Goal: Information Seeking & Learning: Learn about a topic

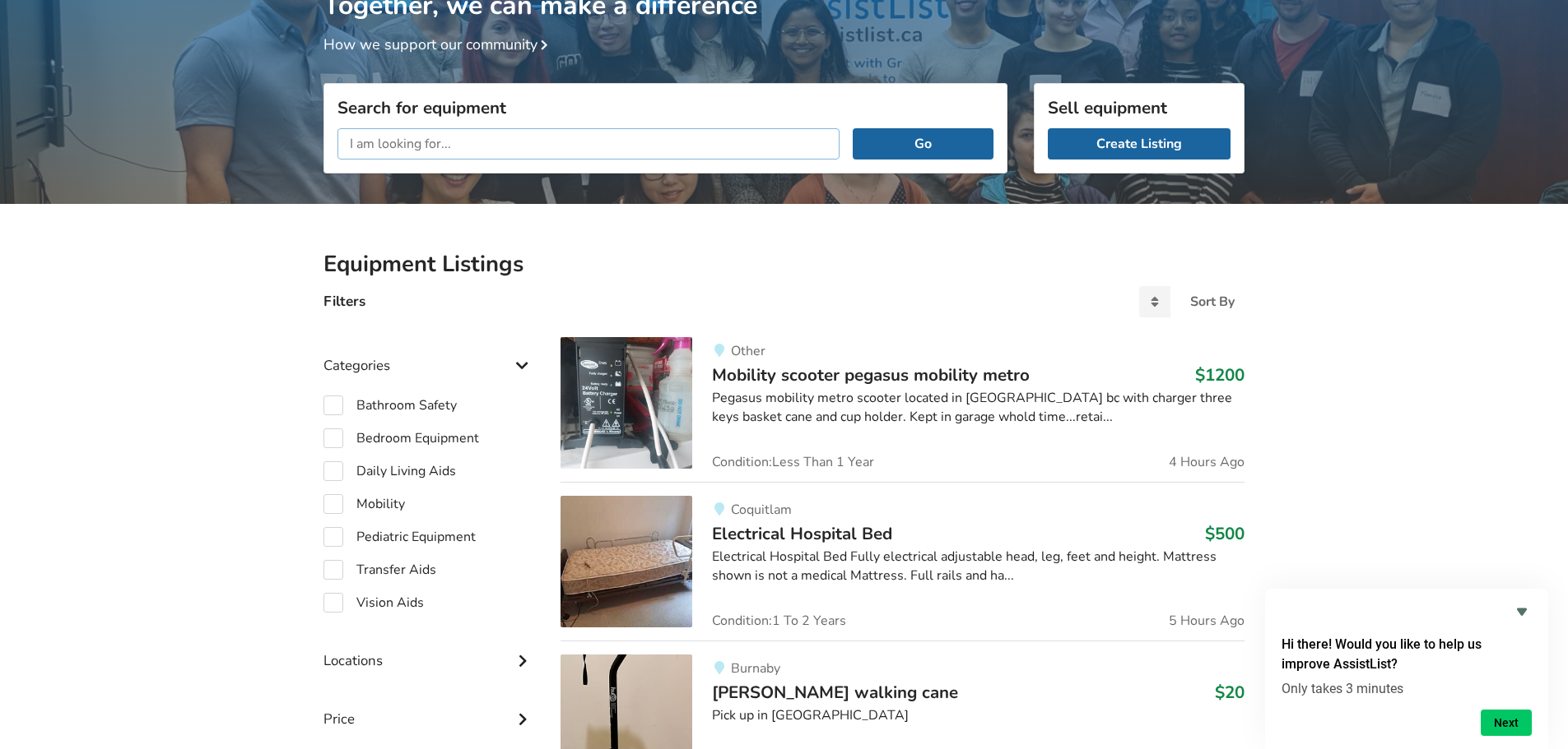
scroll to position [168, 0]
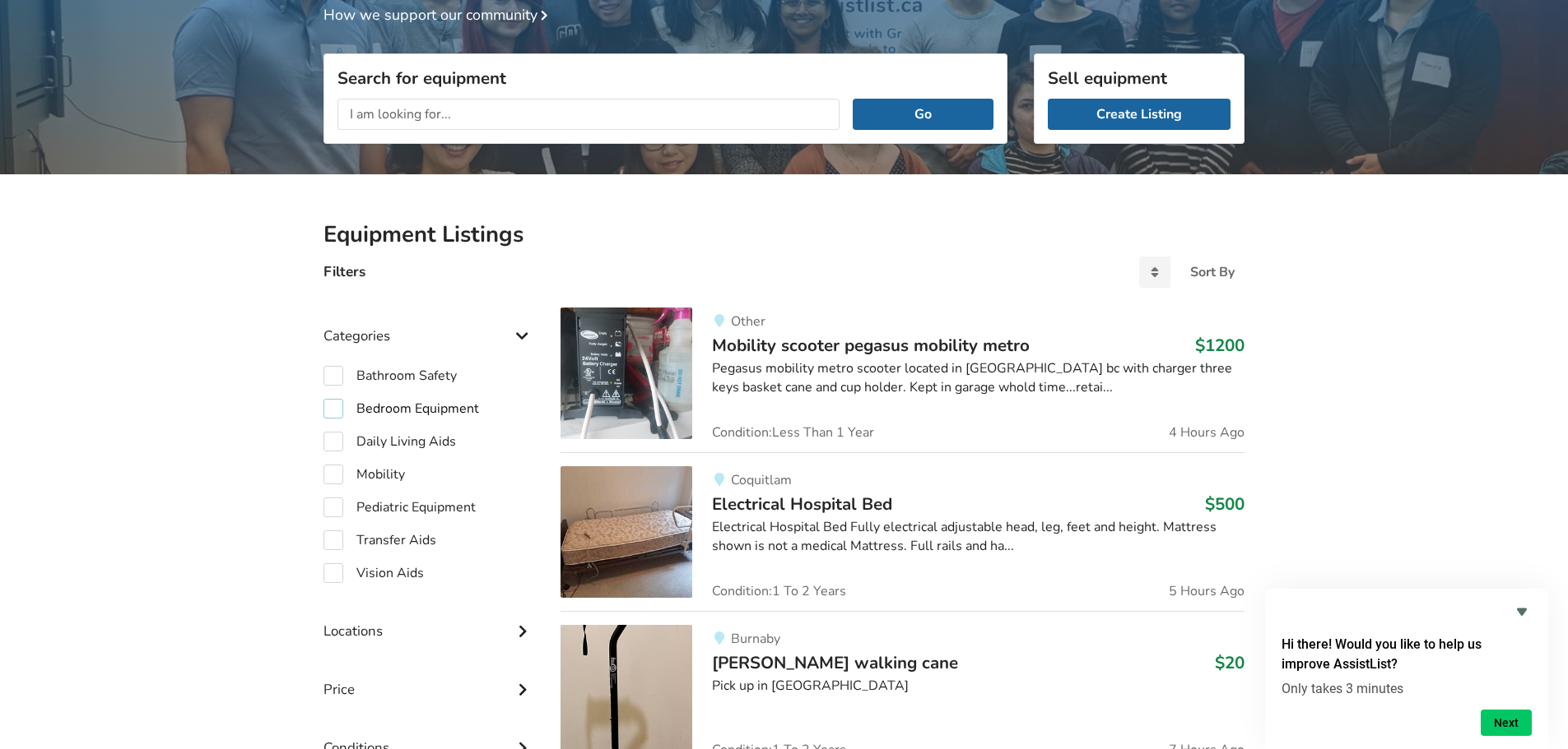
click at [329, 404] on label "Bedroom Equipment" at bounding box center [401, 409] width 155 height 20
checkbox input "true"
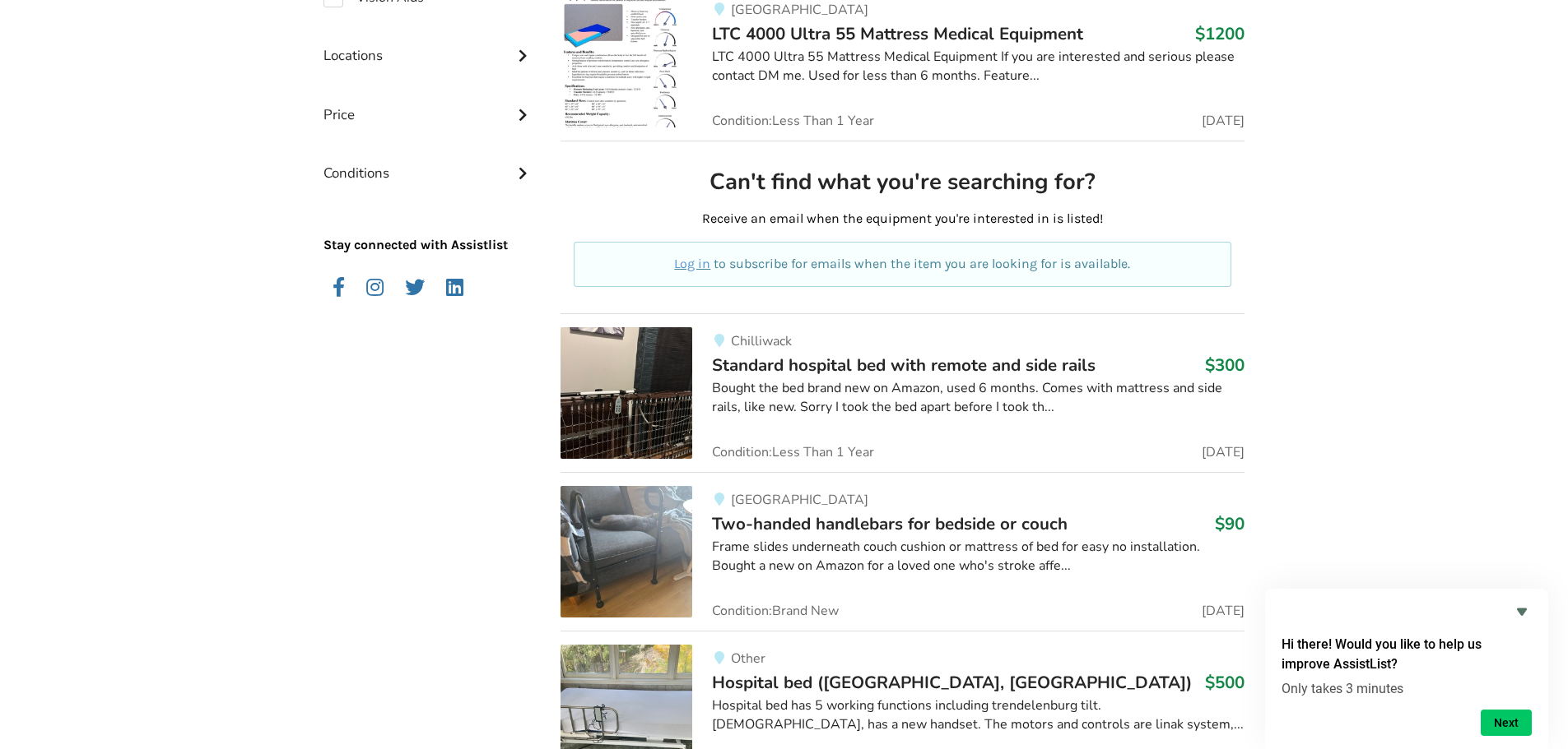
scroll to position [552, 0]
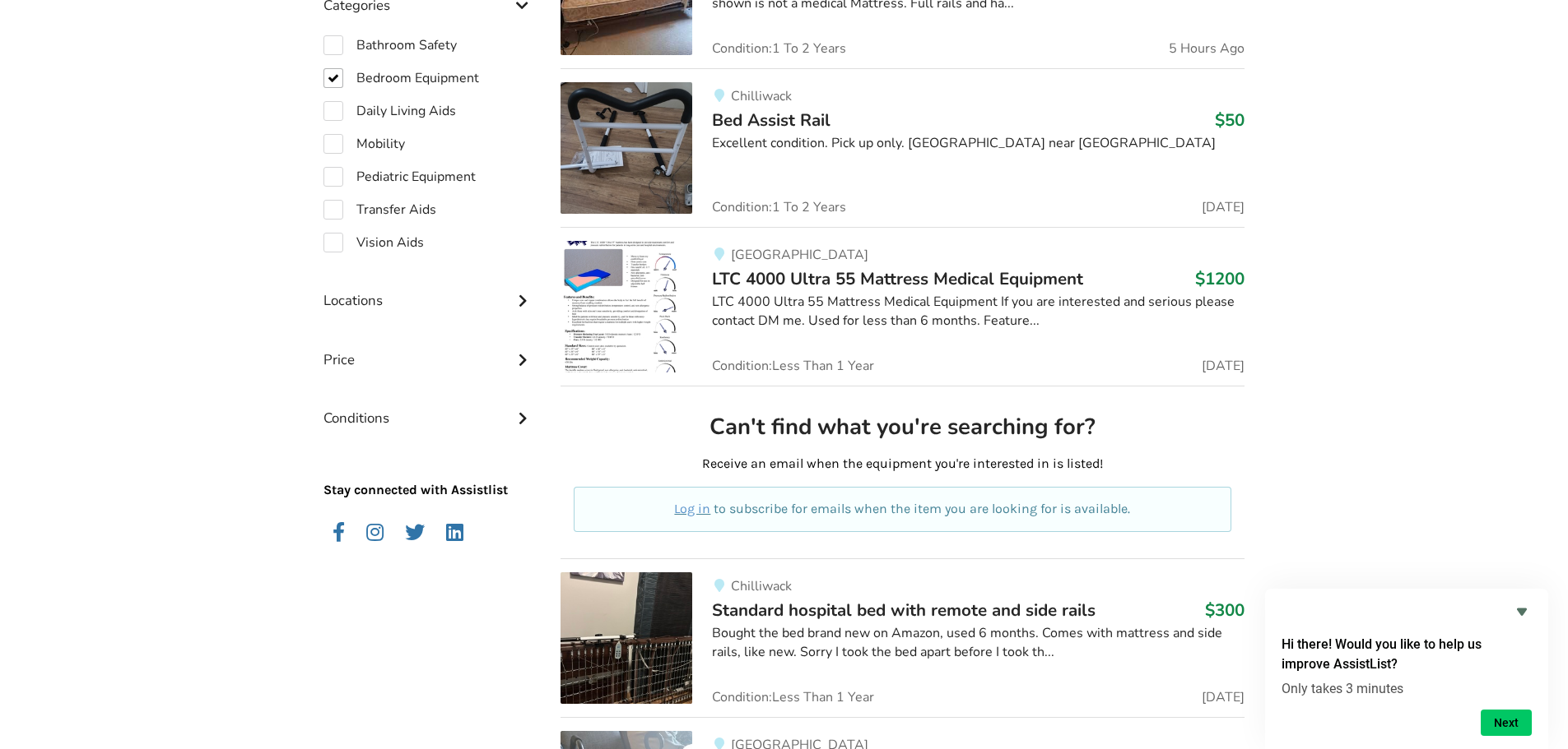
click at [900, 281] on span "LTC 4000 Ultra 55 Mattress Medical Equipment" at bounding box center [897, 279] width 371 height 23
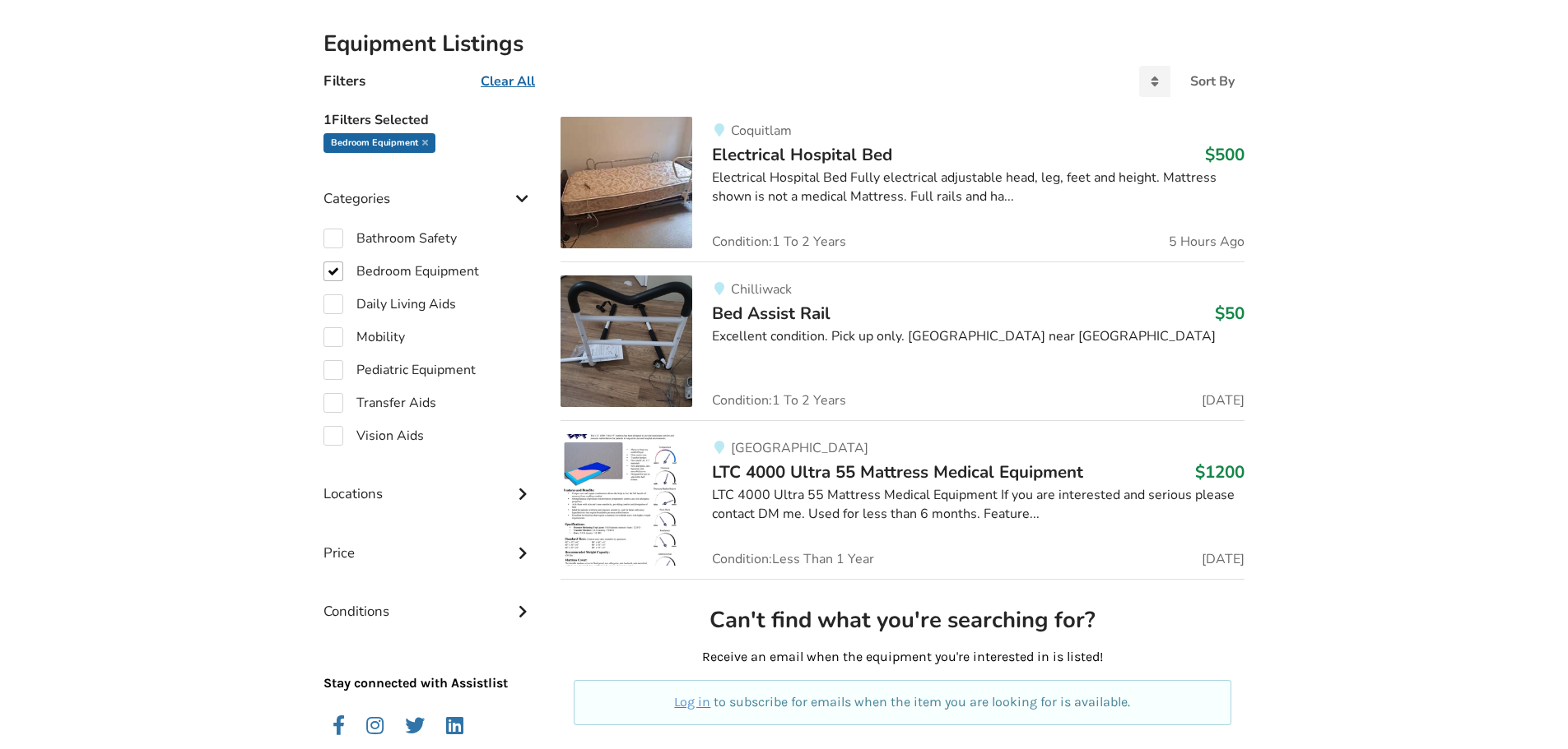
scroll to position [388, 0]
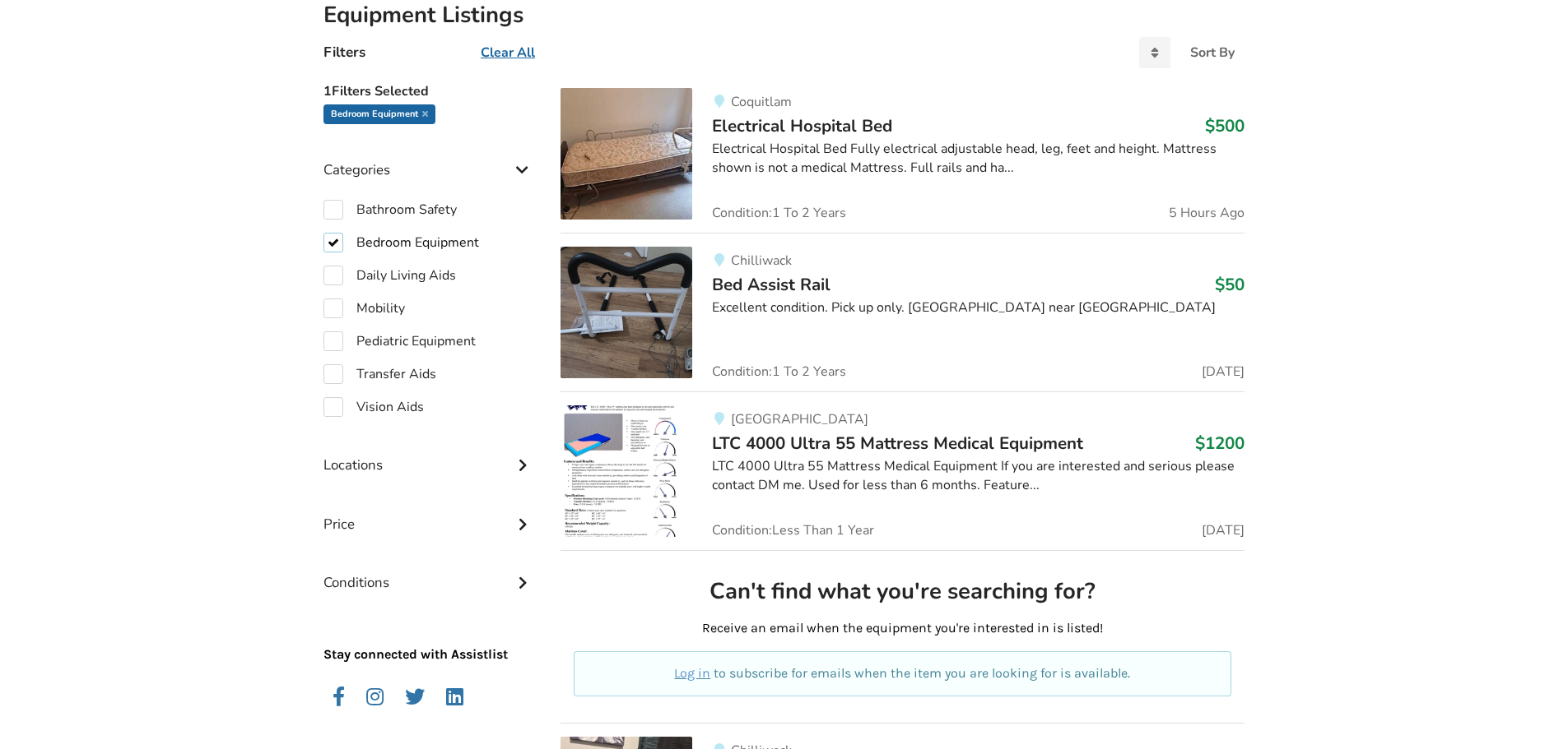
click at [332, 238] on label "Bedroom Equipment" at bounding box center [401, 242] width 155 height 20
checkbox input "false"
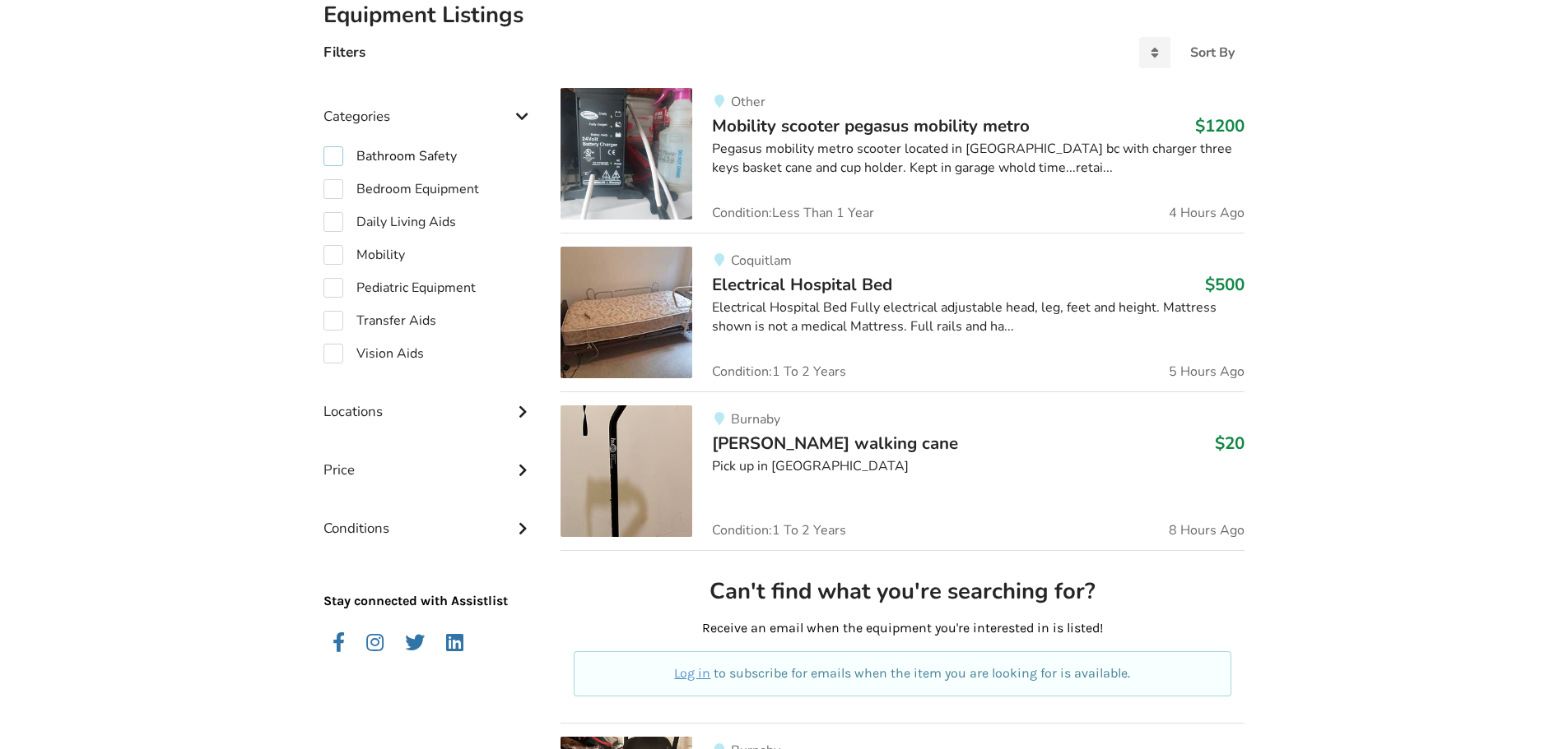
click at [341, 154] on label "Bathroom Safety" at bounding box center [390, 156] width 133 height 20
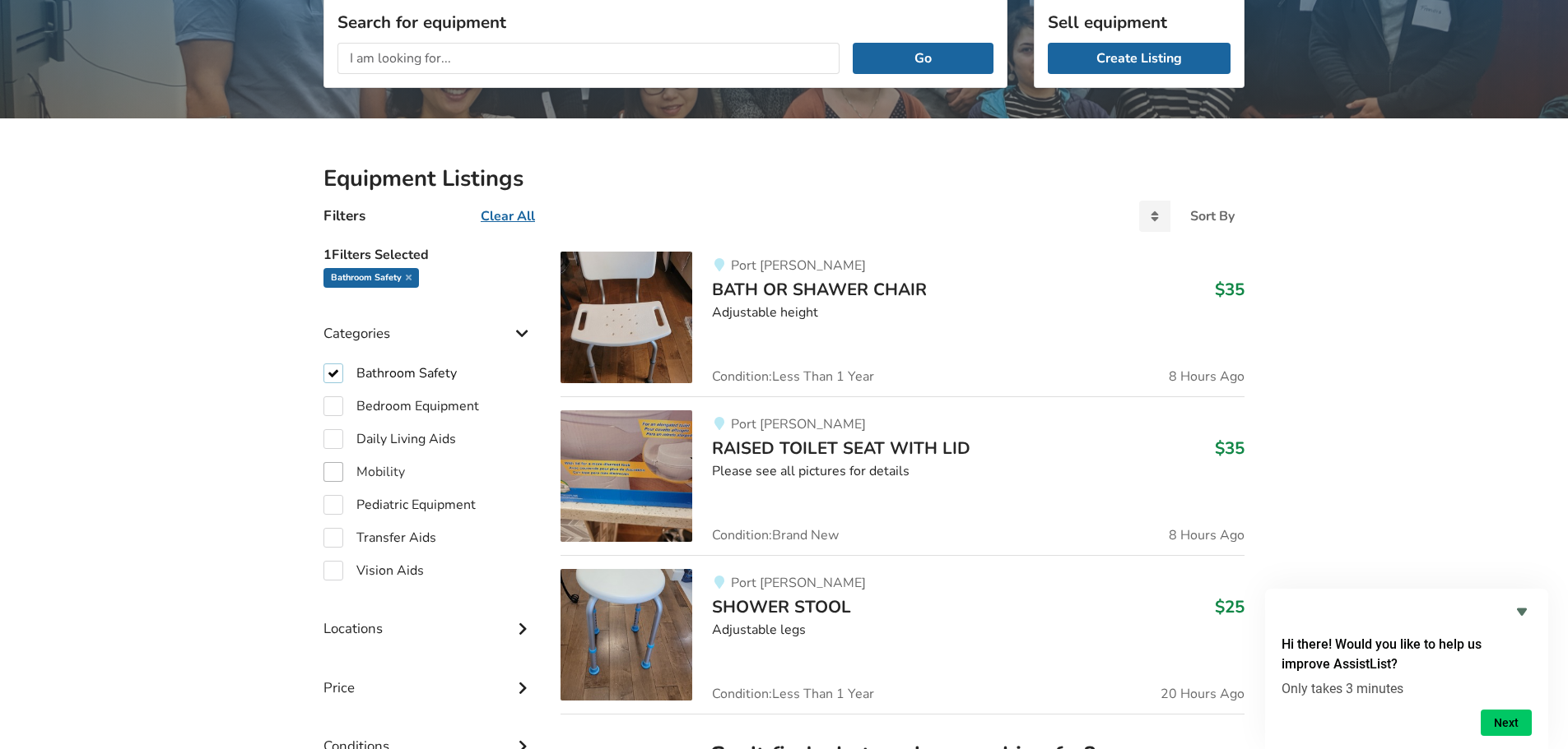
scroll to position [247, 0]
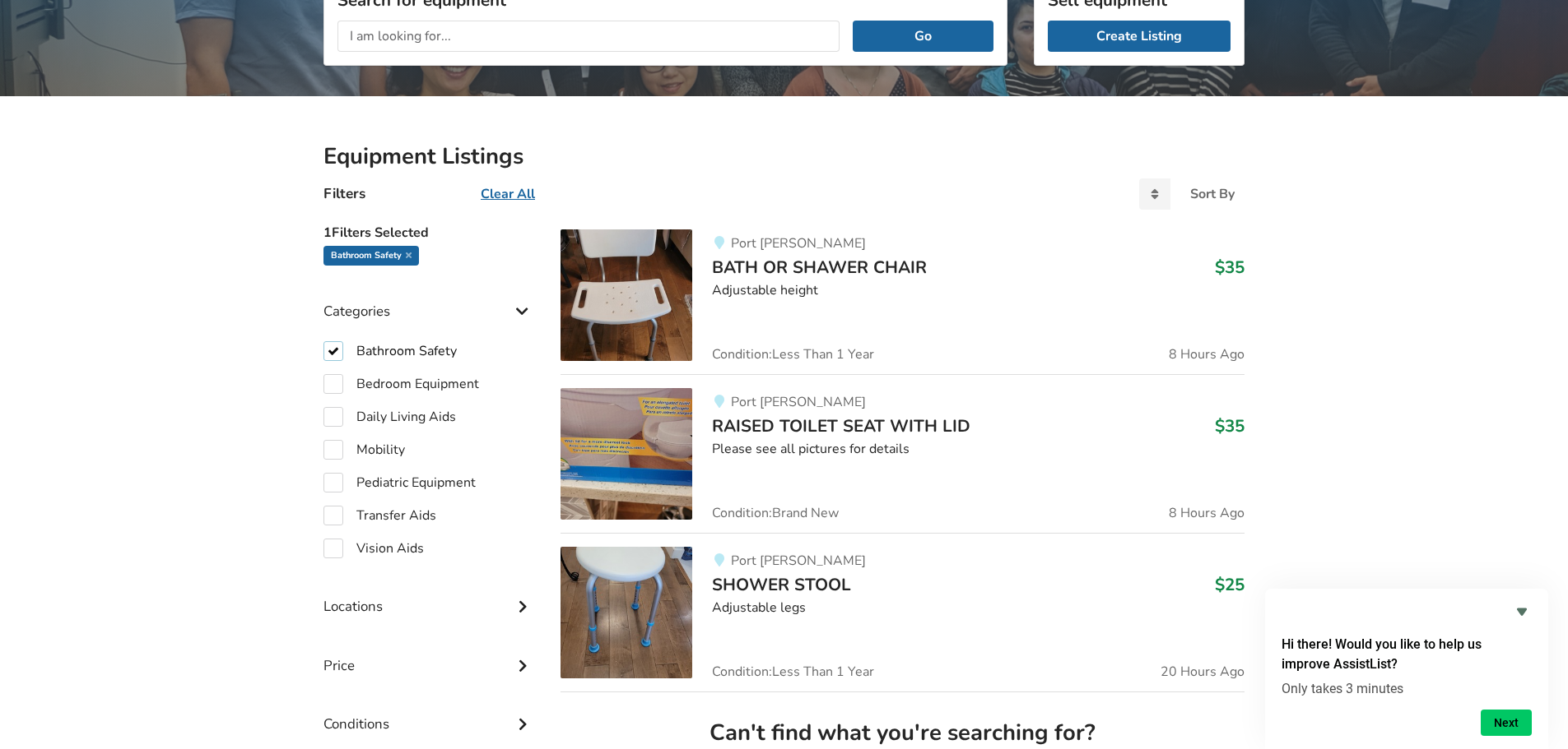
click at [326, 356] on label "Bathroom Safety" at bounding box center [390, 351] width 133 height 20
checkbox input "false"
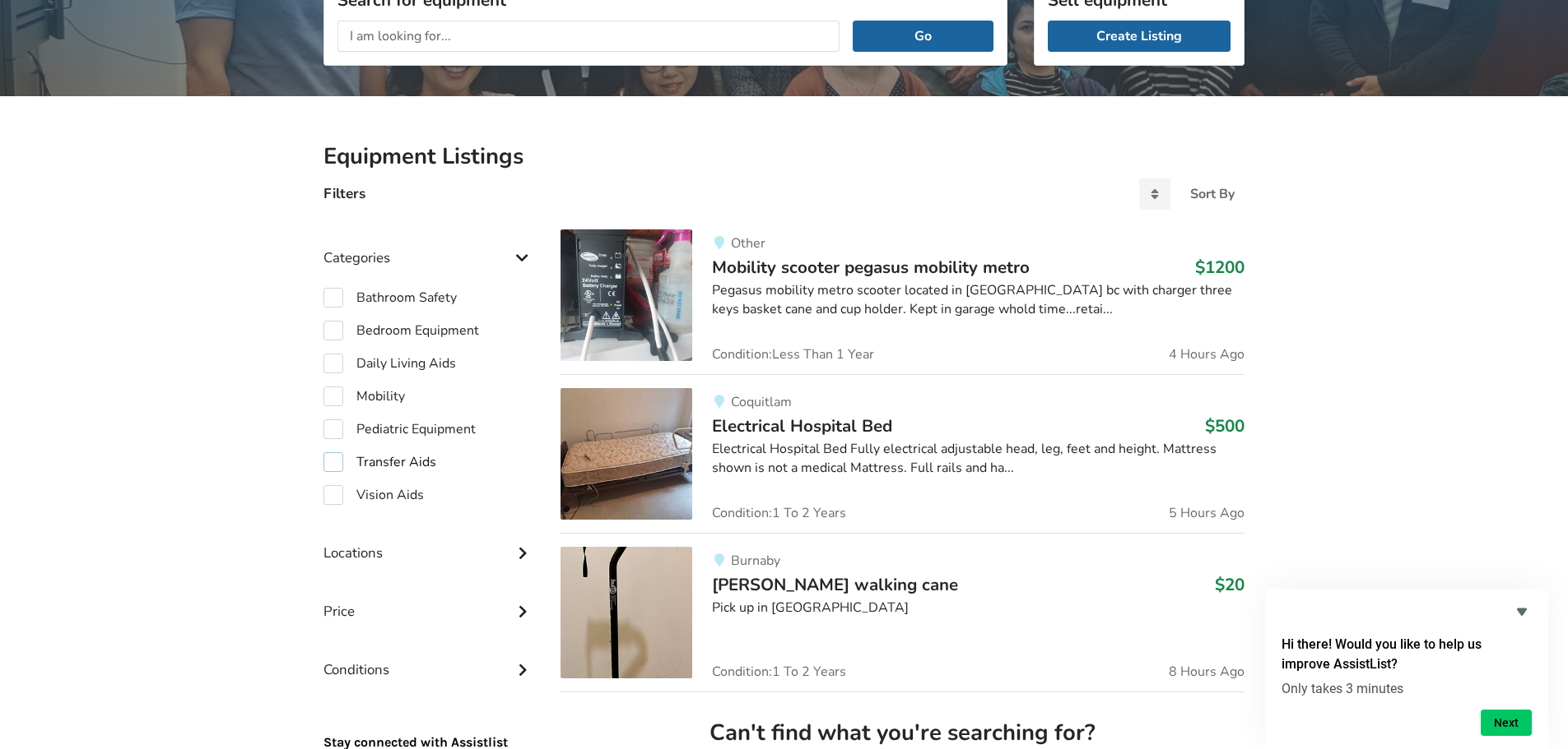
click at [331, 456] on label "Transfer Aids" at bounding box center [379, 462] width 113 height 20
checkbox input "true"
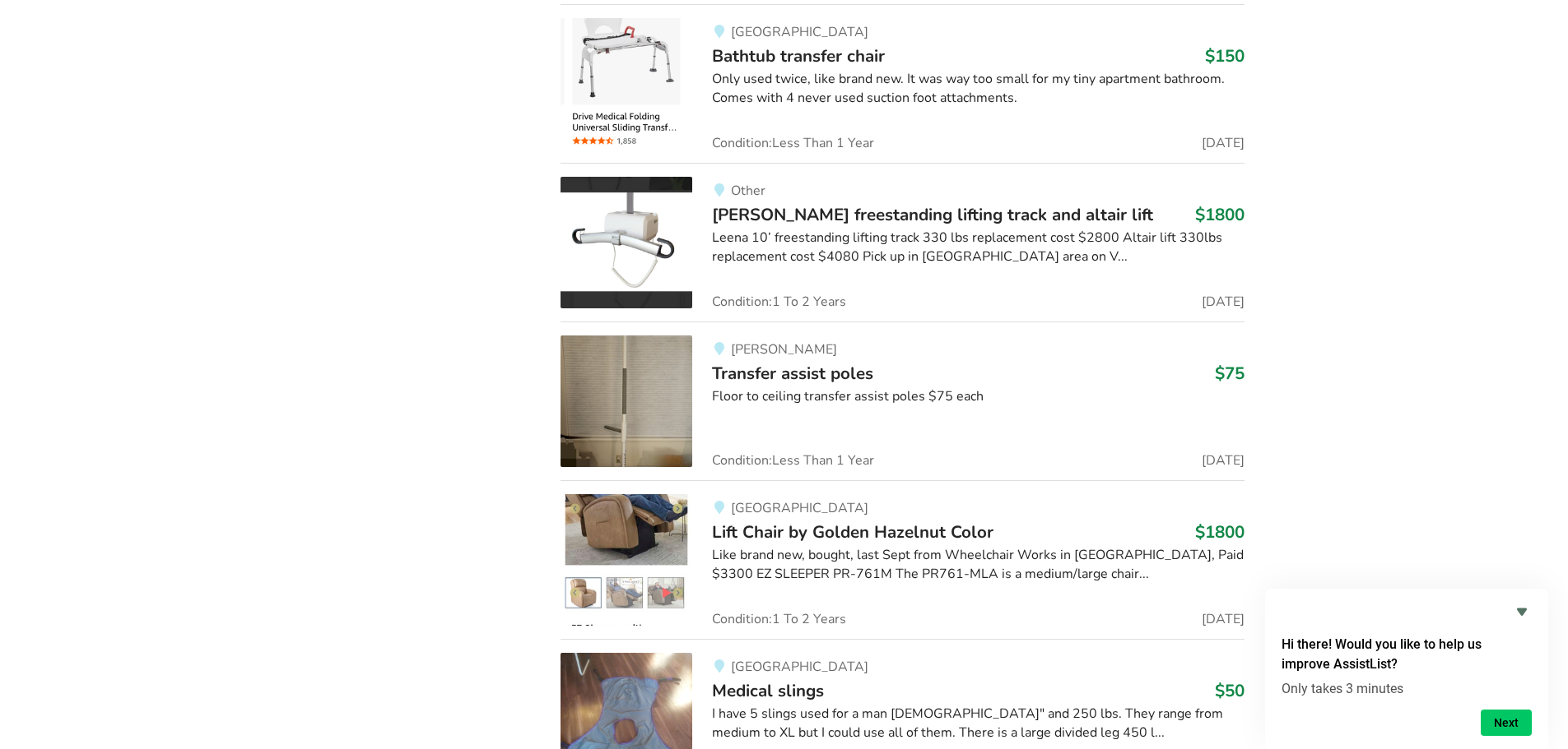
scroll to position [5266, 0]
